Goal: Information Seeking & Learning: Learn about a topic

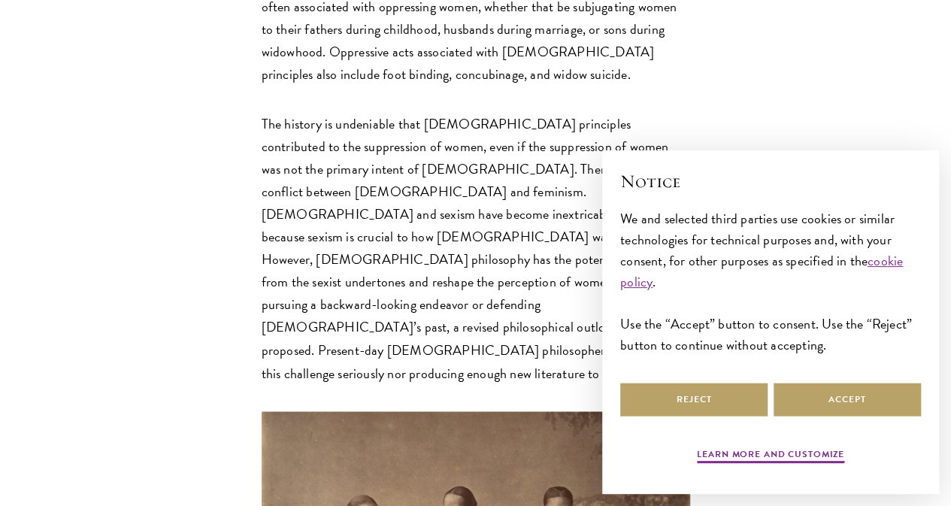
scroll to position [1113, 0]
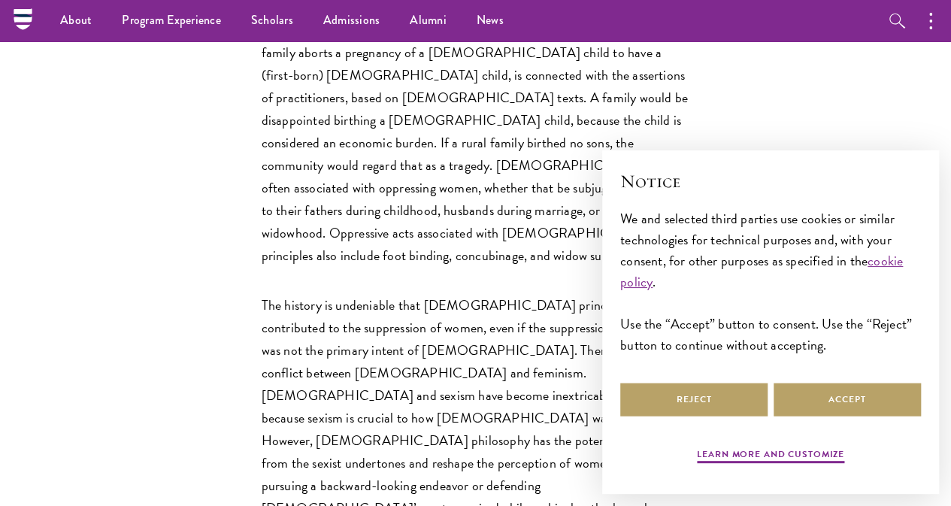
scroll to position [892, 0]
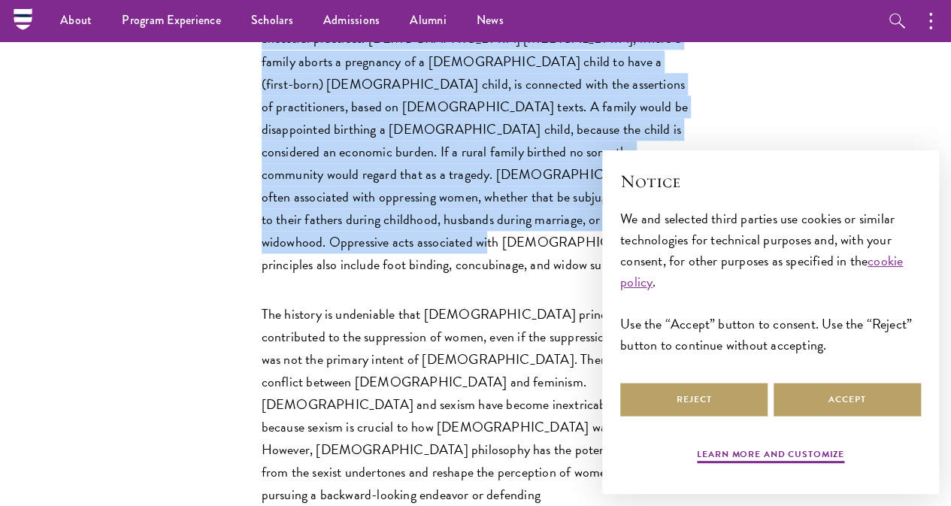
drag, startPoint x: 168, startPoint y: 58, endPoint x: 585, endPoint y: 362, distance: 516.7
copy p "Deeply rooted in Chinese tradition and culture is the notion that [DEMOGRAPHIC_…"
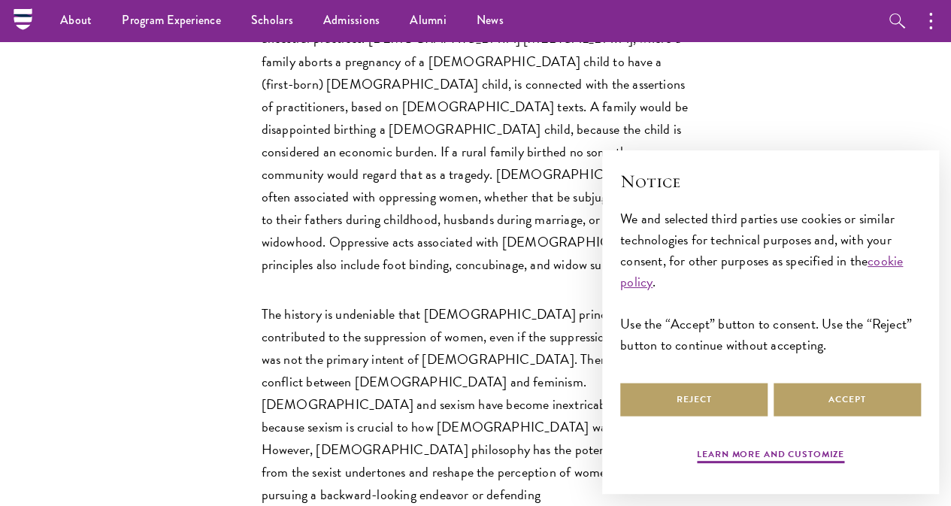
click at [558, 440] on p "The history is undeniable that [DEMOGRAPHIC_DATA] principles contributed to the…" at bounding box center [476, 438] width 429 height 271
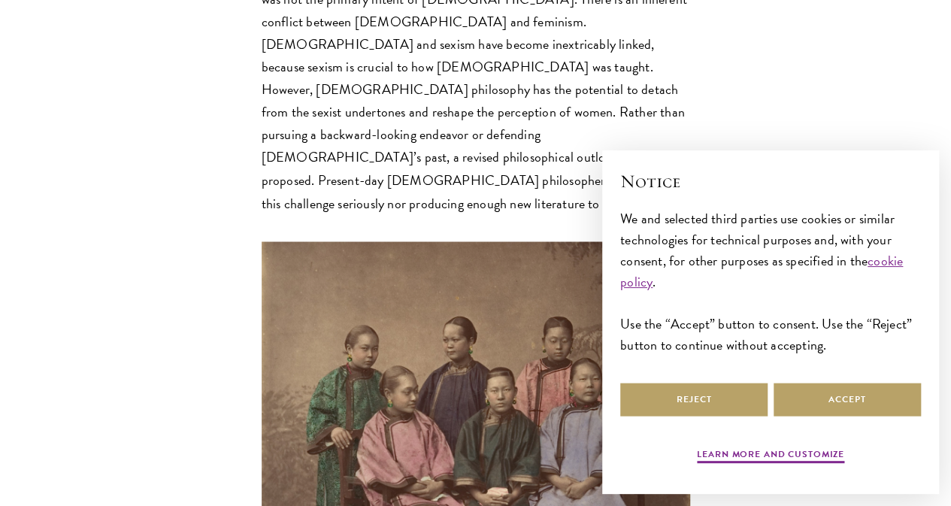
scroll to position [1253, 0]
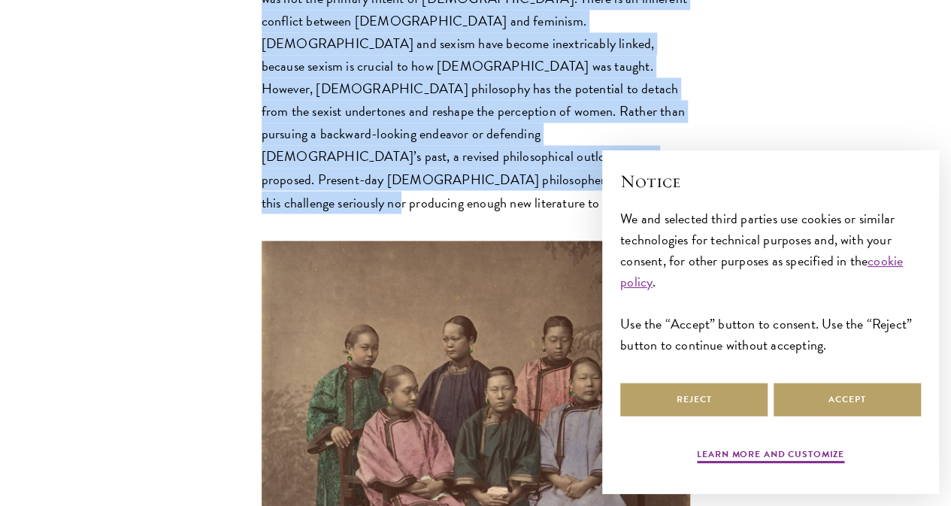
drag, startPoint x: 166, startPoint y: 49, endPoint x: 256, endPoint y: 332, distance: 297.5
click at [262, 214] on p "The history is undeniable that [DEMOGRAPHIC_DATA] principles contributed to the…" at bounding box center [476, 77] width 429 height 271
copy p "The history is undeniable that [DEMOGRAPHIC_DATA] principles contributed to the…"
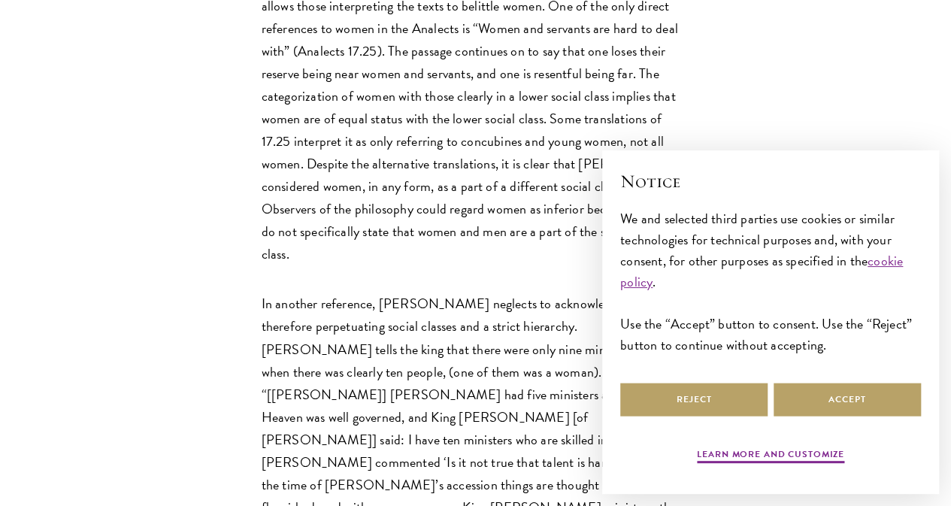
scroll to position [1855, 0]
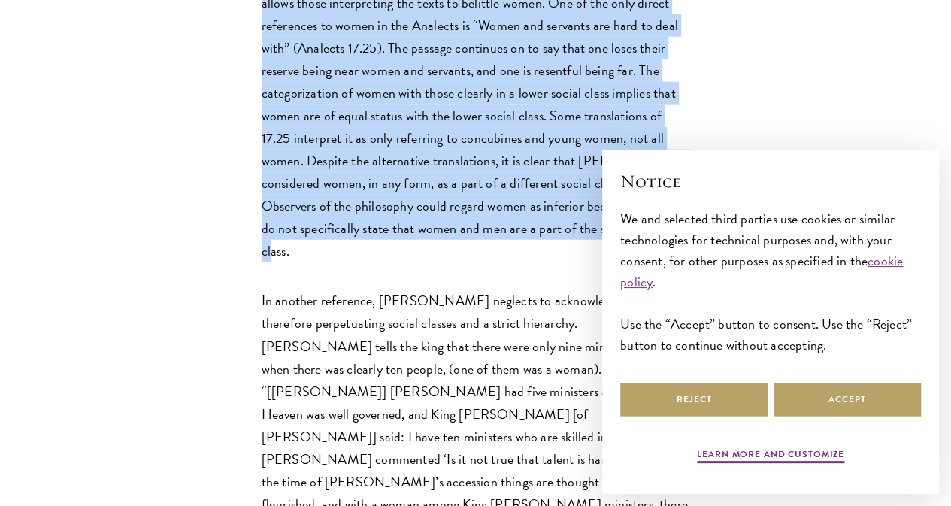
drag, startPoint x: 166, startPoint y: 83, endPoint x: 402, endPoint y: 413, distance: 405.5
click at [402, 263] on p "By neglecting to define the role of women, [PERSON_NAME] ( [PERSON_NAME], [PERS…" at bounding box center [476, 116] width 429 height 294
copy p "By neglecting to define the role of women, [PERSON_NAME] ( [PERSON_NAME], [PERS…"
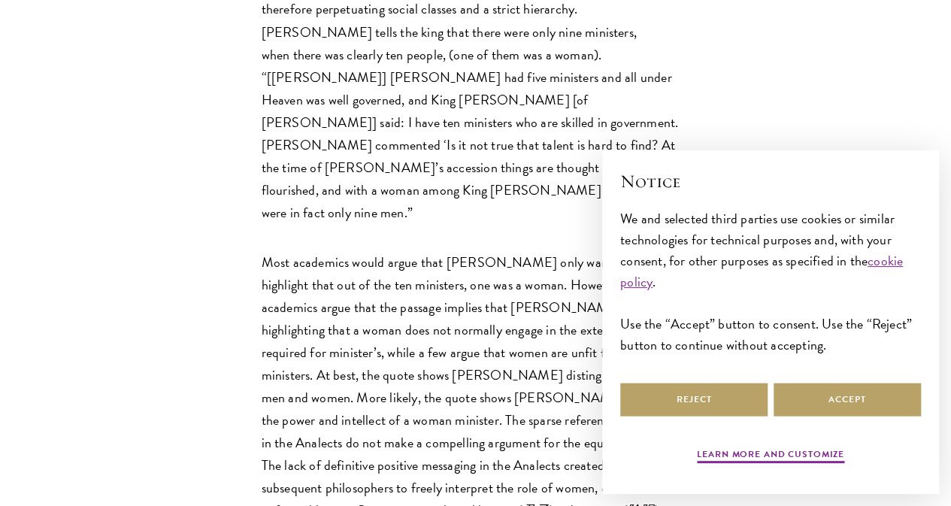
scroll to position [2246, 0]
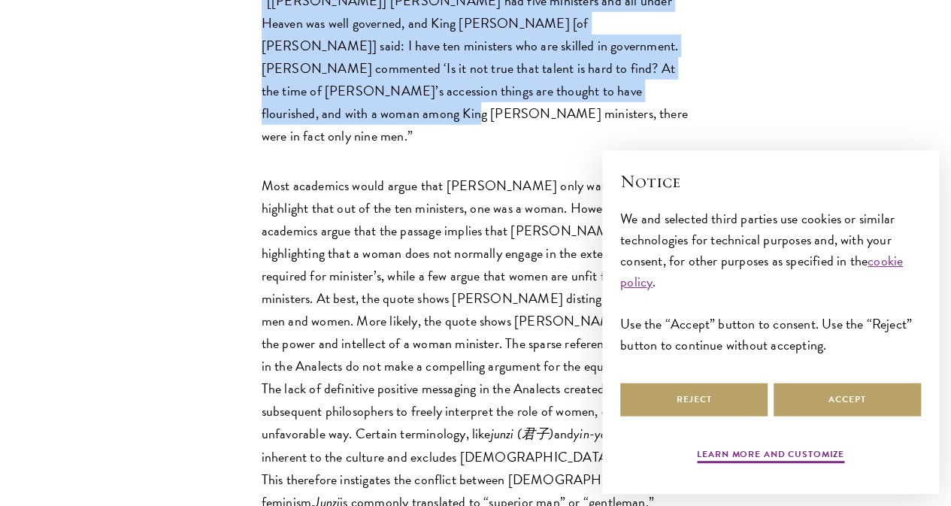
drag, startPoint x: 165, startPoint y: 68, endPoint x: 266, endPoint y: 296, distance: 249.2
click at [266, 147] on p "In another reference, [PERSON_NAME] neglects to acknowledge a woman, therefore …" at bounding box center [476, 22] width 429 height 249
copy p "In another reference, [PERSON_NAME] neglects to acknowledge a woman, therefore …"
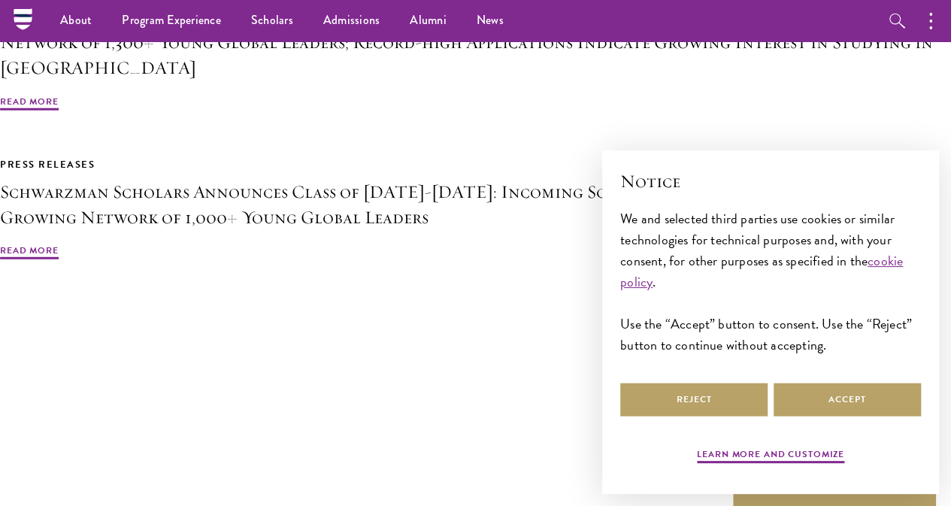
scroll to position [7696, 0]
